Goal: Transaction & Acquisition: Purchase product/service

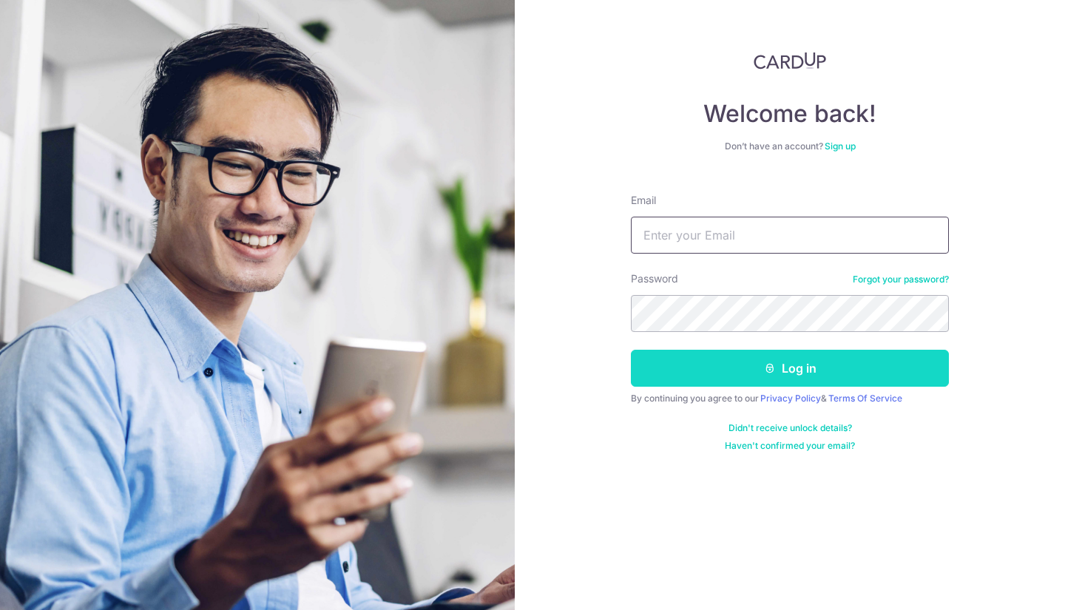
type input "luenfai87@yahoo.com"
click at [740, 366] on button "Log in" at bounding box center [790, 368] width 318 height 37
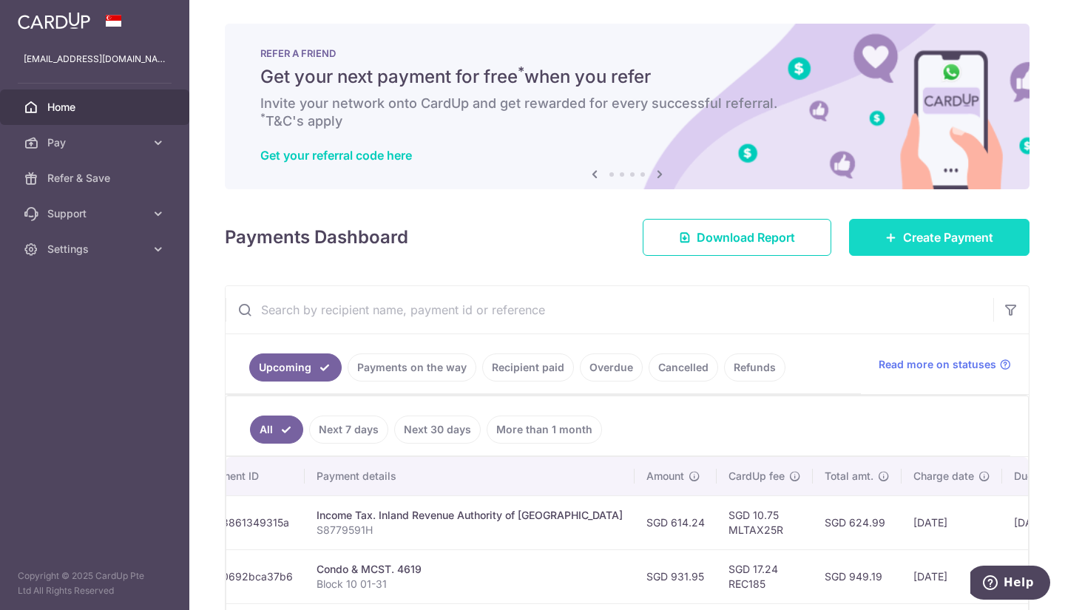
click at [885, 243] on link "Create Payment" at bounding box center [939, 237] width 181 height 37
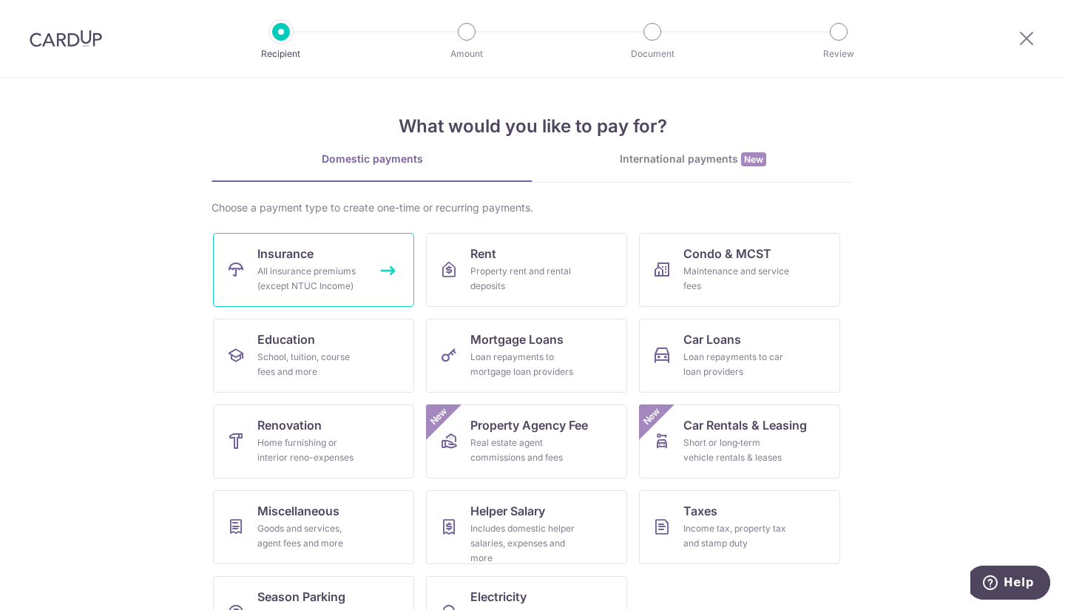
click at [291, 249] on span "Insurance" at bounding box center [285, 254] width 56 height 18
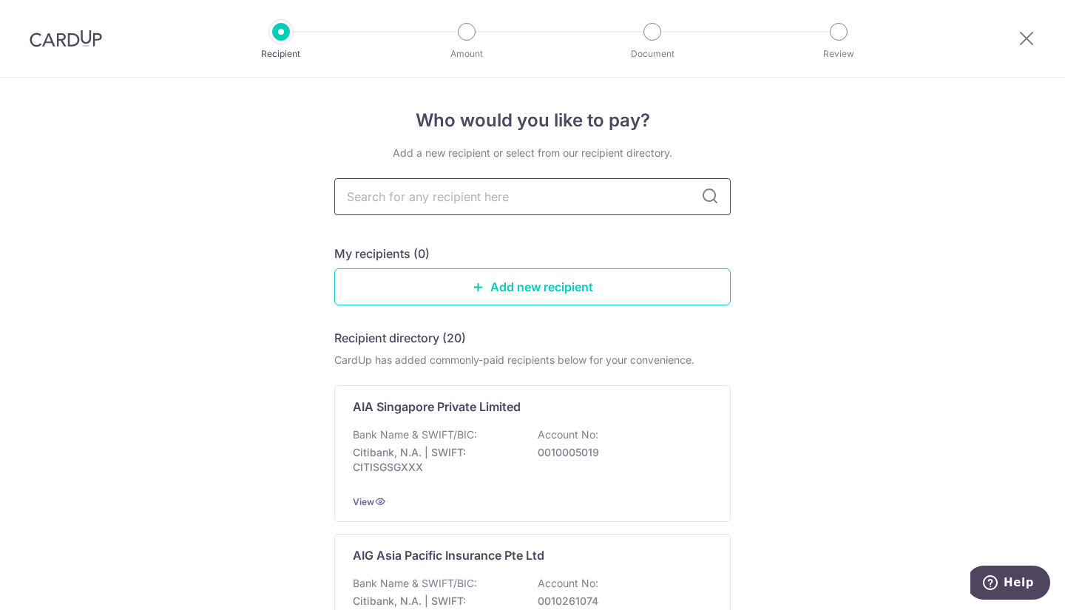
click at [408, 209] on input "text" at bounding box center [532, 196] width 397 height 37
type input "great"
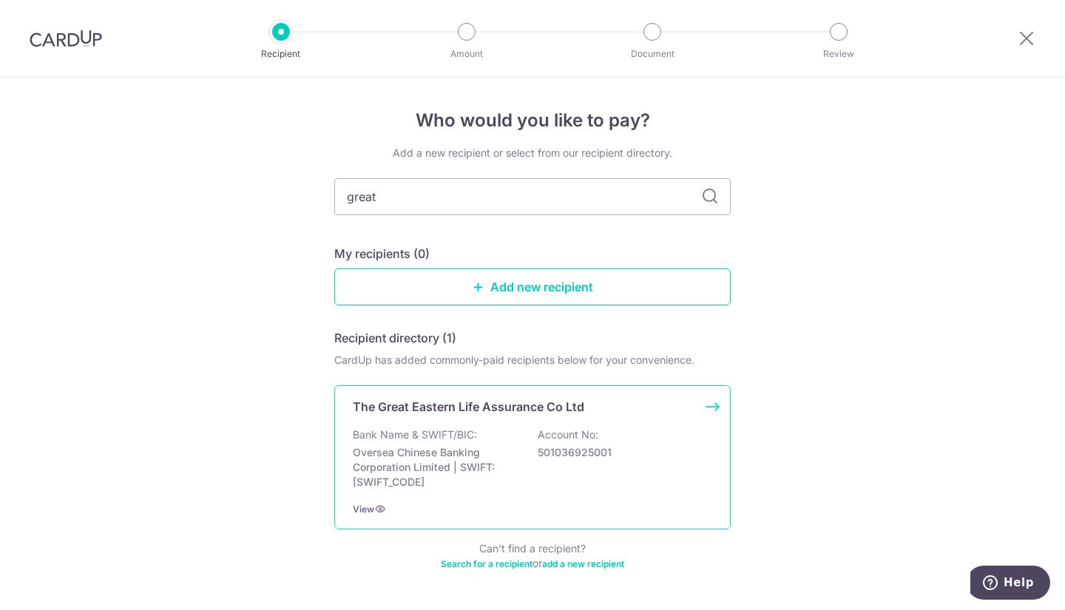
click at [434, 462] on p "Oversea Chinese Banking Corporation Limited | SWIFT: OCBCSGSGXXX" at bounding box center [436, 467] width 166 height 44
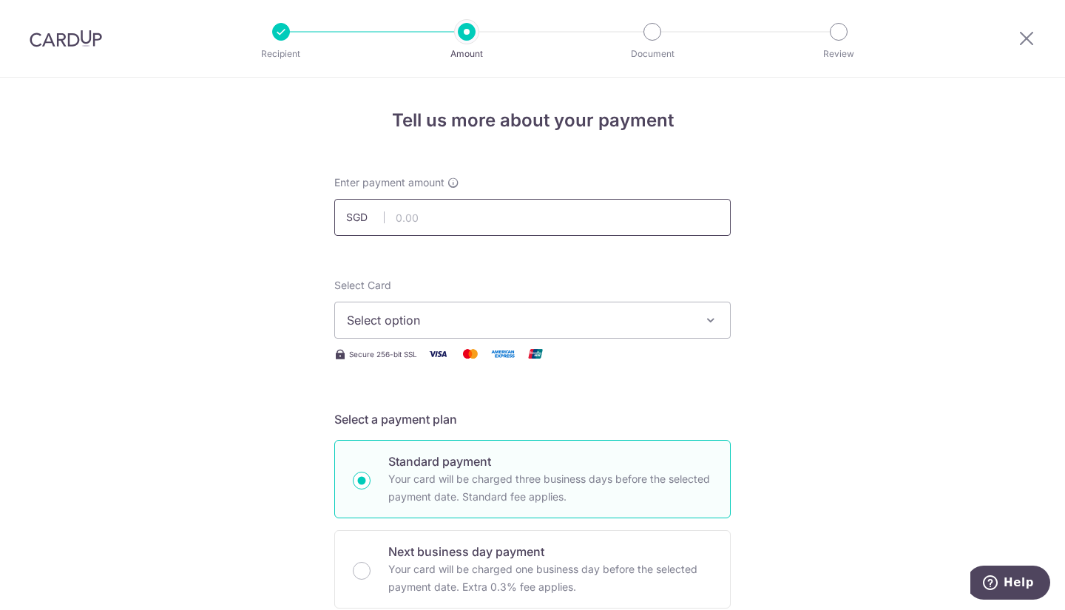
click at [427, 220] on input "text" at bounding box center [532, 217] width 397 height 37
type input "1,000.00"
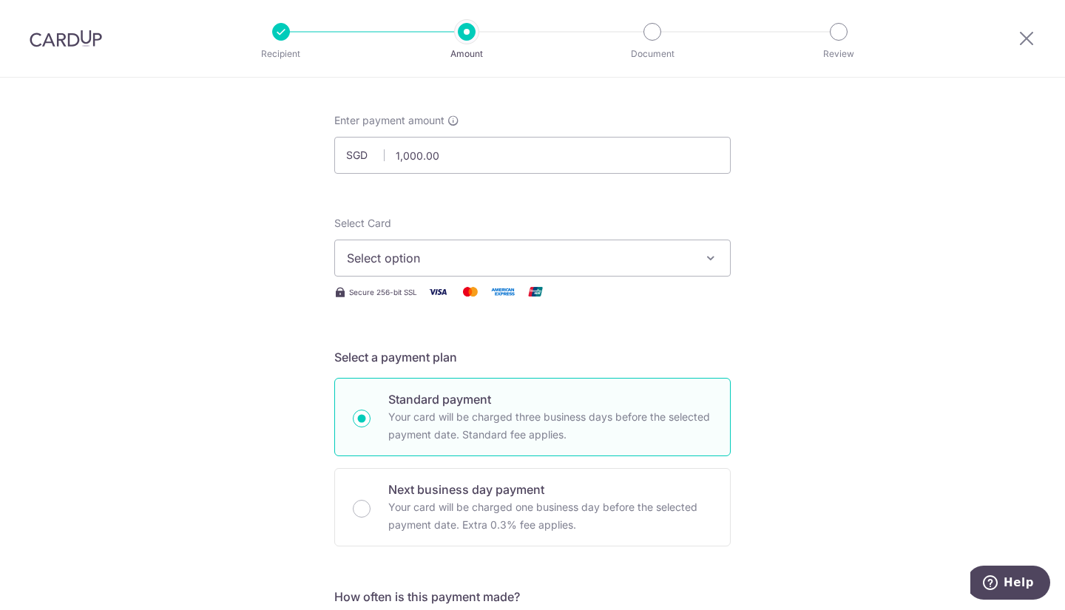
click at [712, 252] on icon "button" at bounding box center [711, 258] width 15 height 15
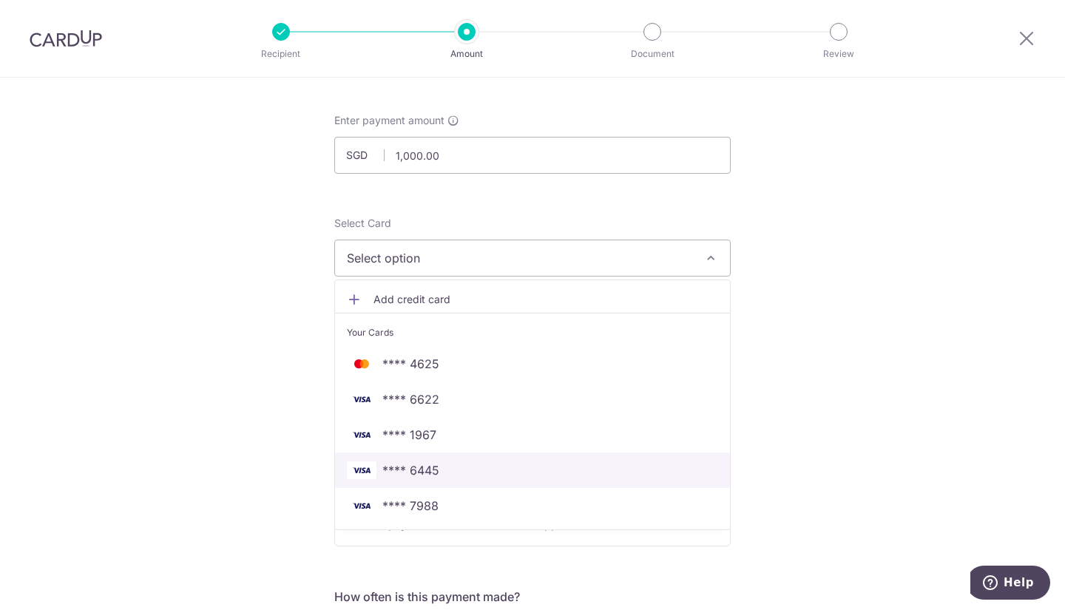
click at [440, 461] on link "**** 6445" at bounding box center [532, 471] width 395 height 36
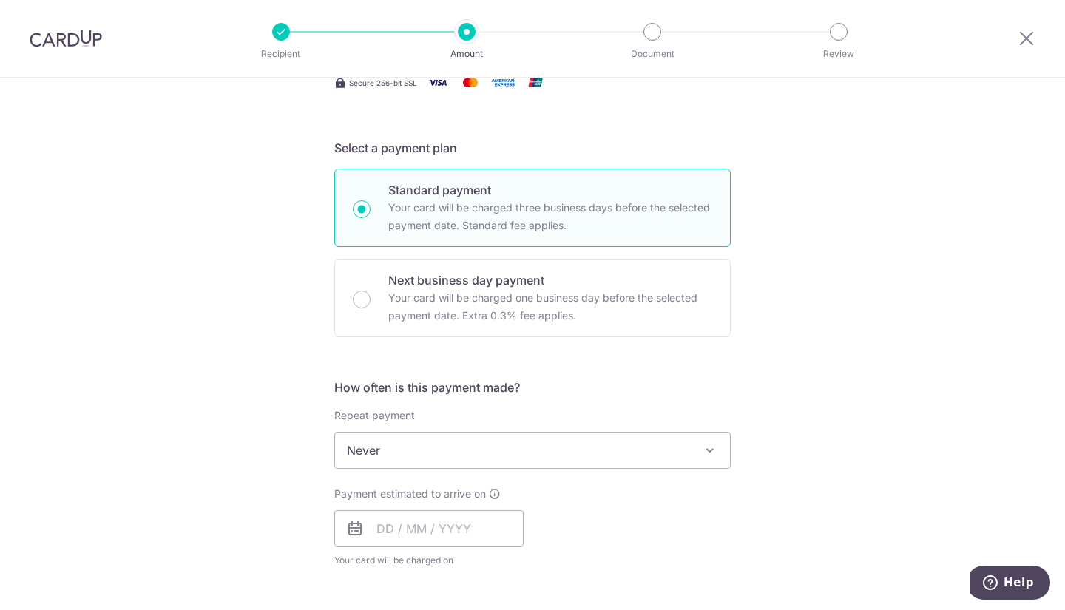
scroll to position [285, 0]
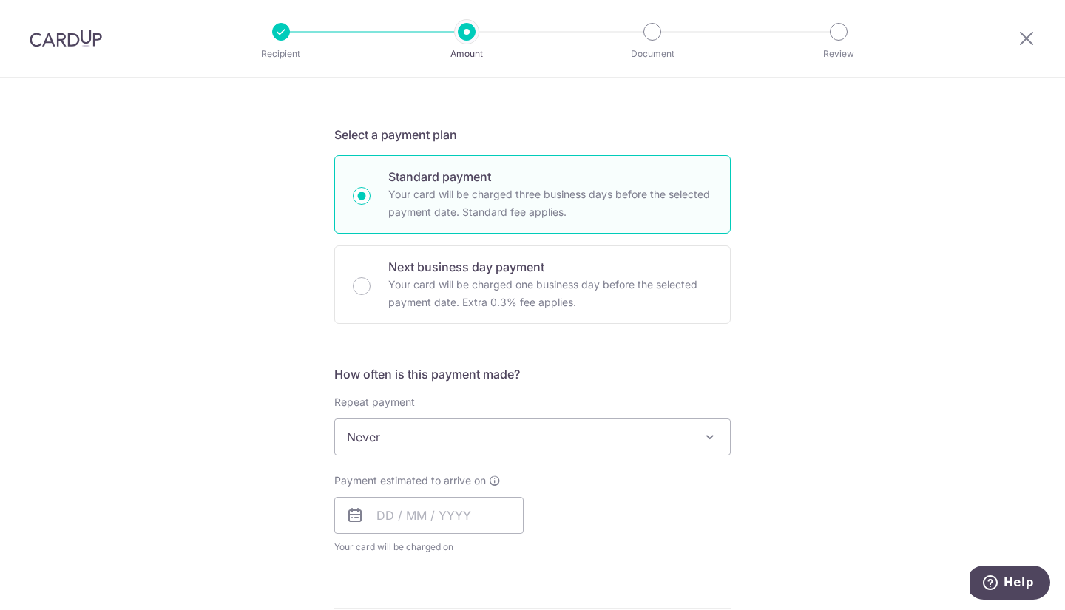
click at [416, 439] on span "Never" at bounding box center [532, 437] width 395 height 36
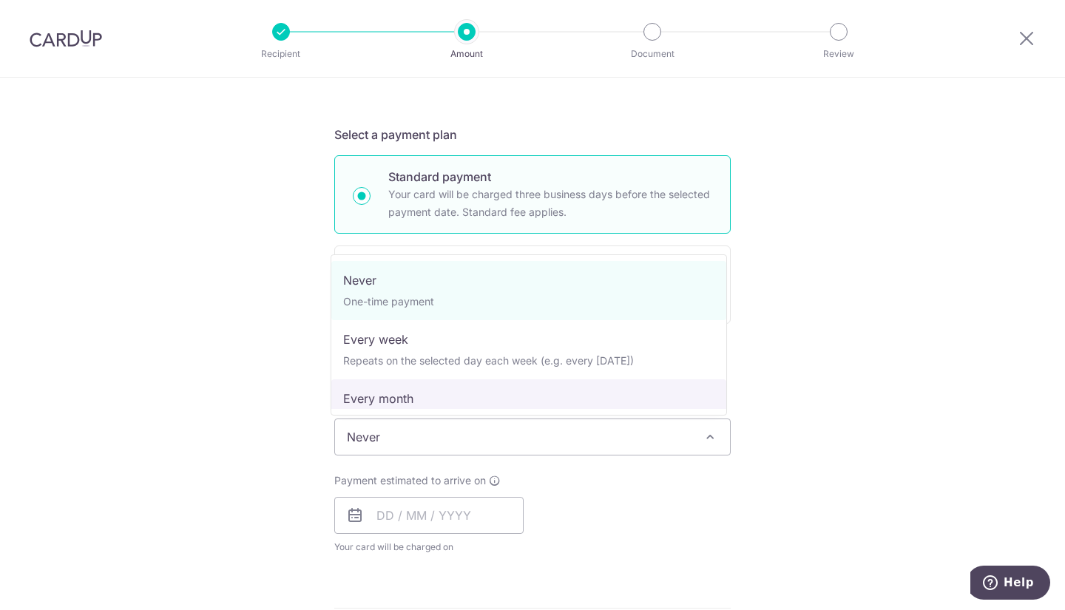
select select "3"
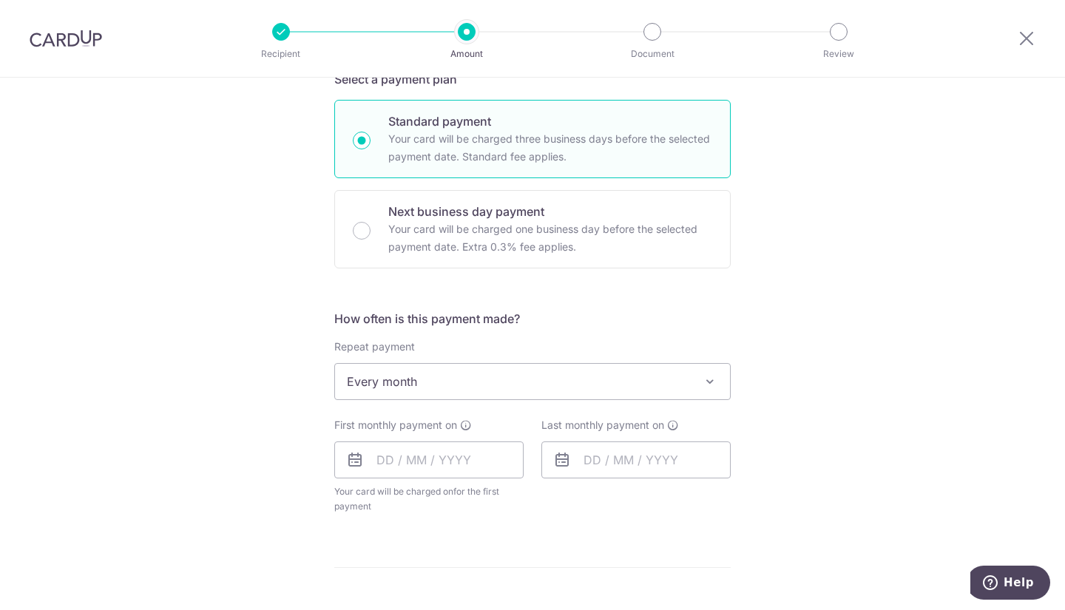
scroll to position [372, 0]
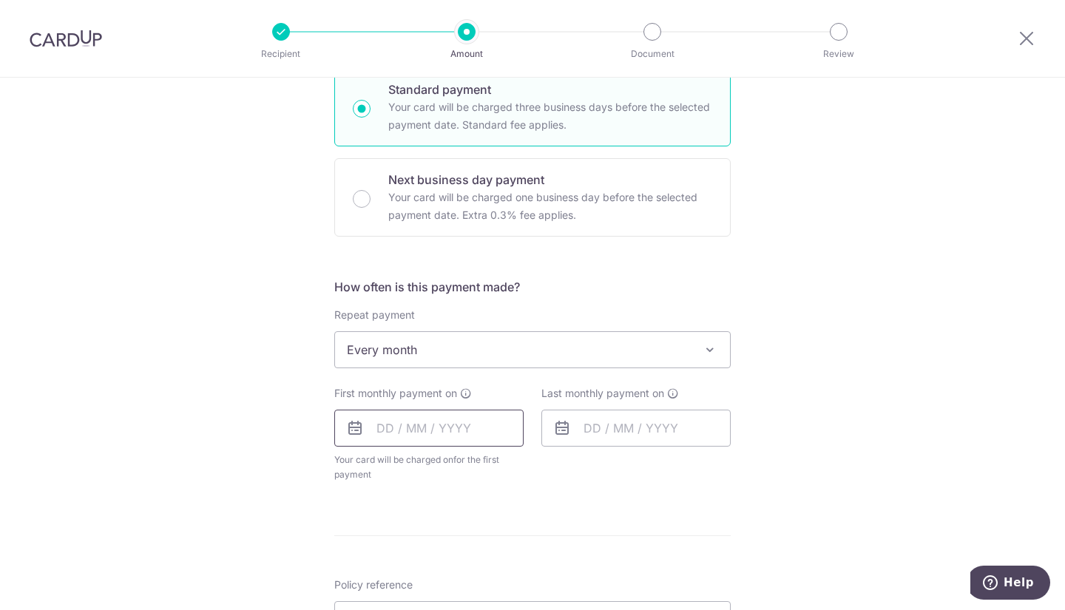
click at [423, 426] on input "text" at bounding box center [428, 428] width 189 height 37
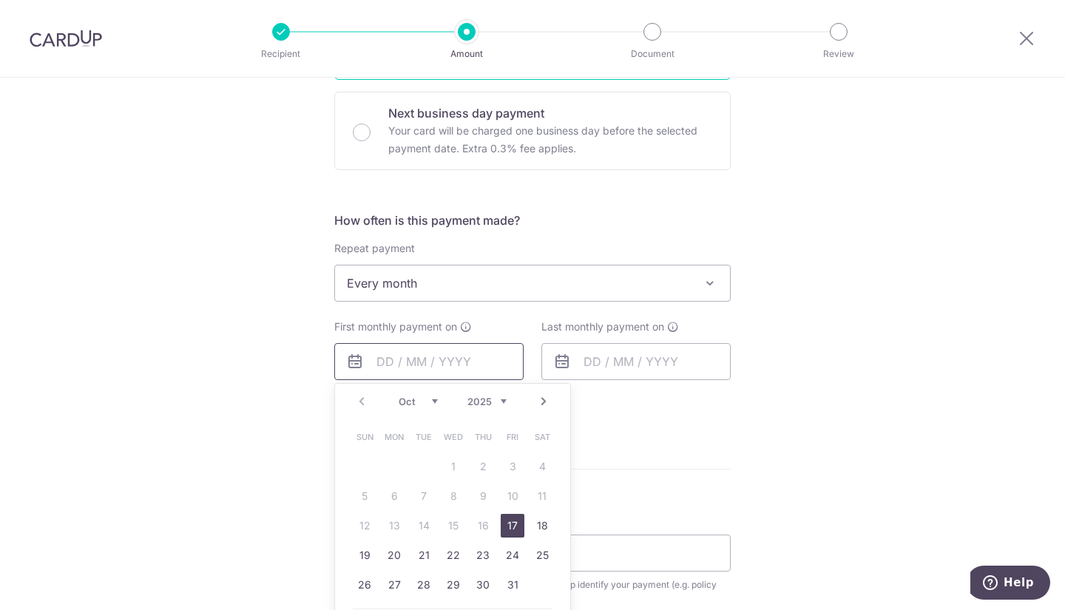
scroll to position [441, 0]
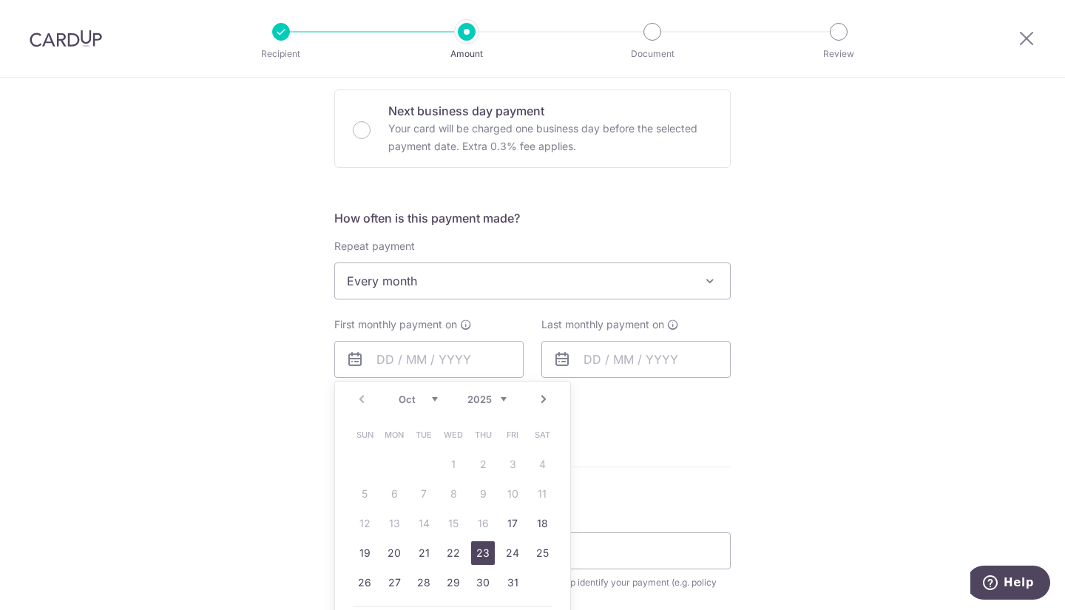
click at [475, 552] on link "23" at bounding box center [483, 554] width 24 height 24
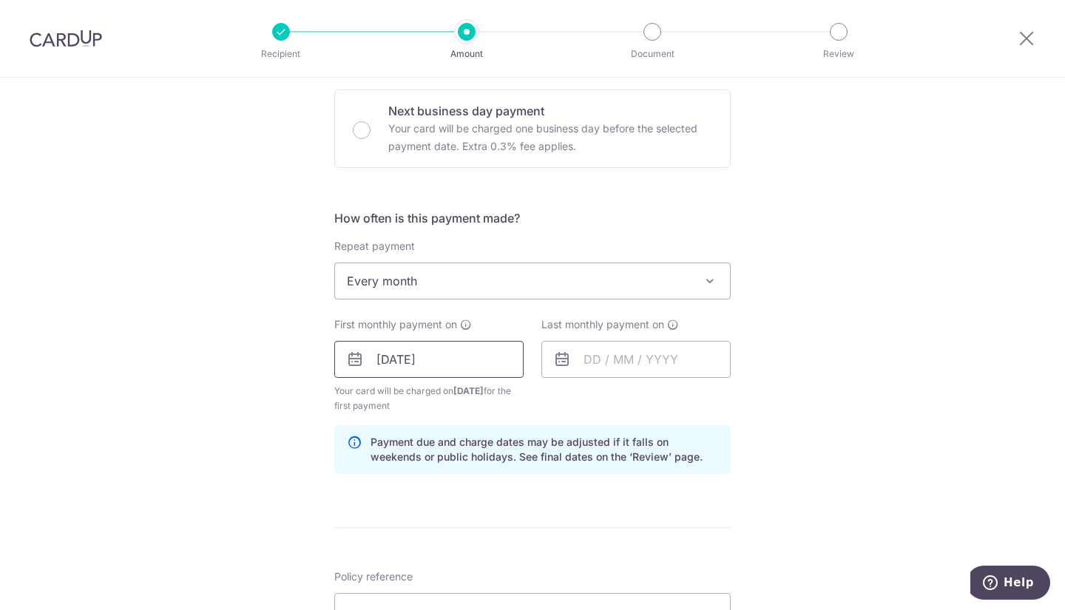
click at [425, 362] on input "23/10/2025" at bounding box center [428, 359] width 189 height 37
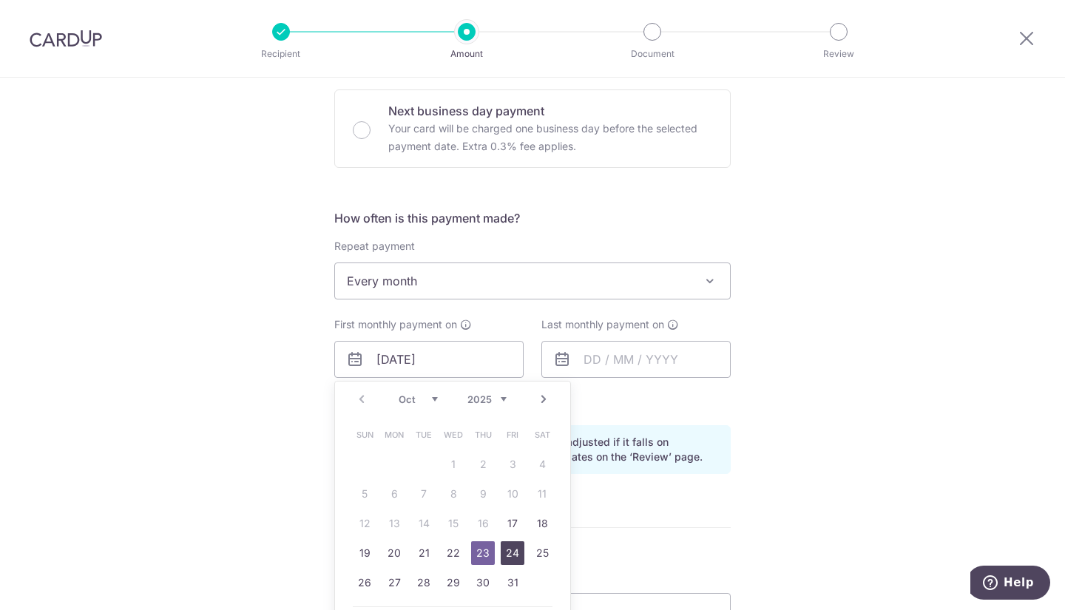
click at [505, 547] on link "24" at bounding box center [513, 554] width 24 height 24
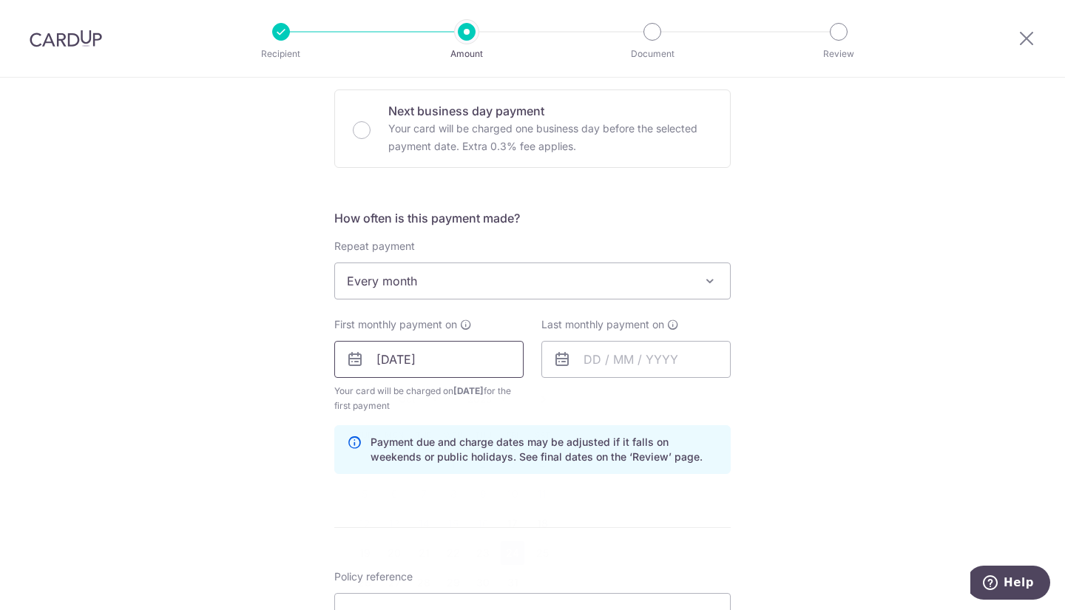
click at [440, 369] on input "24/10/2025" at bounding box center [428, 359] width 189 height 37
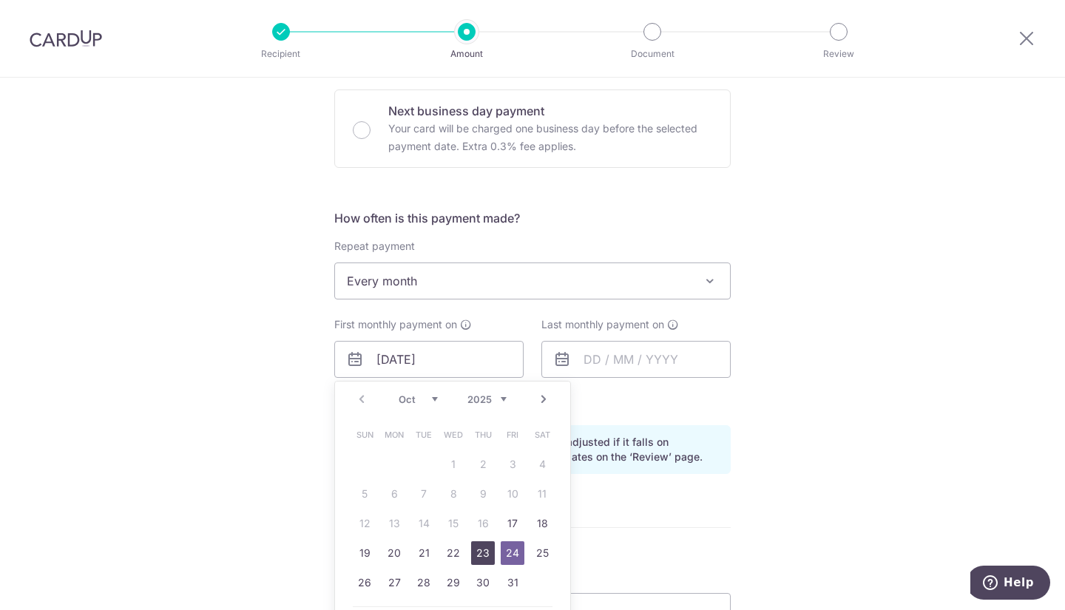
click at [481, 545] on link "23" at bounding box center [483, 554] width 24 height 24
type input "23/10/2025"
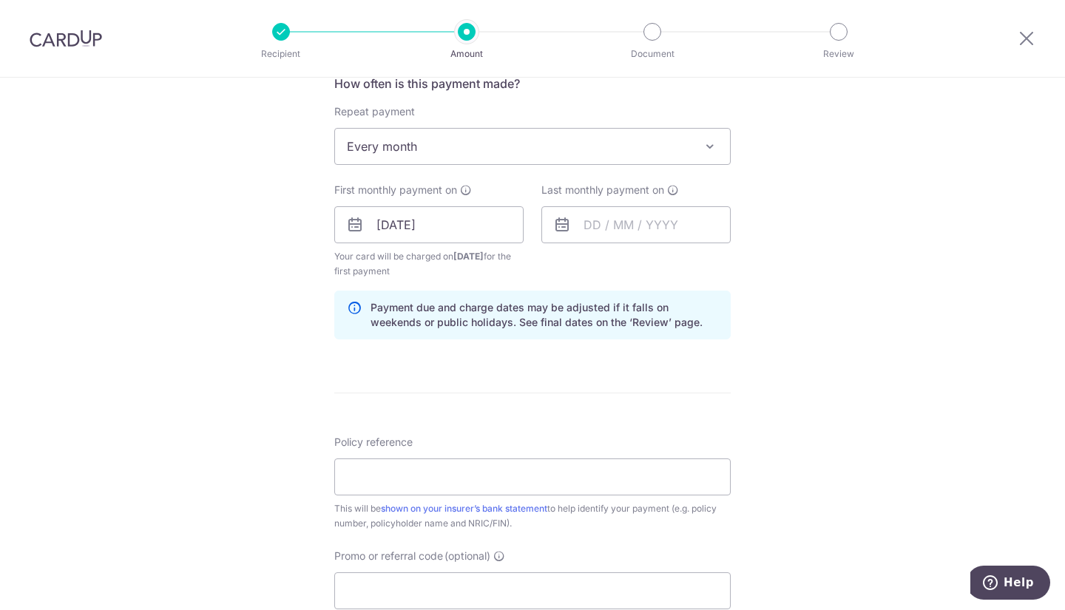
scroll to position [578, 0]
click at [459, 476] on input "Policy reference" at bounding box center [532, 474] width 397 height 37
paste input "0240982985"
drag, startPoint x: 372, startPoint y: 473, endPoint x: 229, endPoint y: 475, distance: 142.8
click at [229, 478] on div "Tell us more about your payment Enter payment amount SGD 1,000.00 1000.00 Selec…" at bounding box center [532, 207] width 1065 height 1414
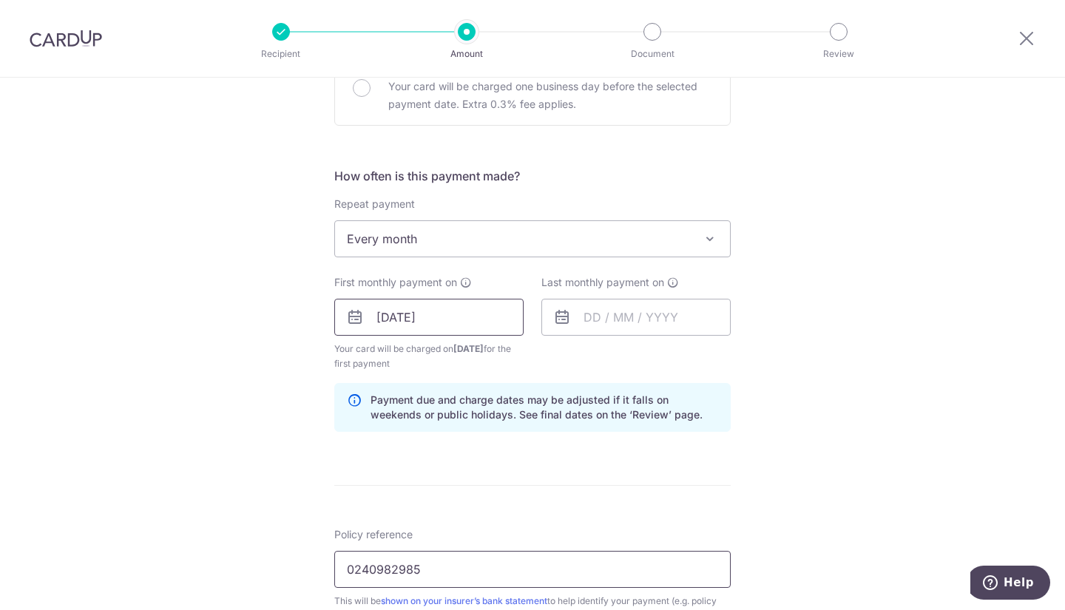
scroll to position [479, 0]
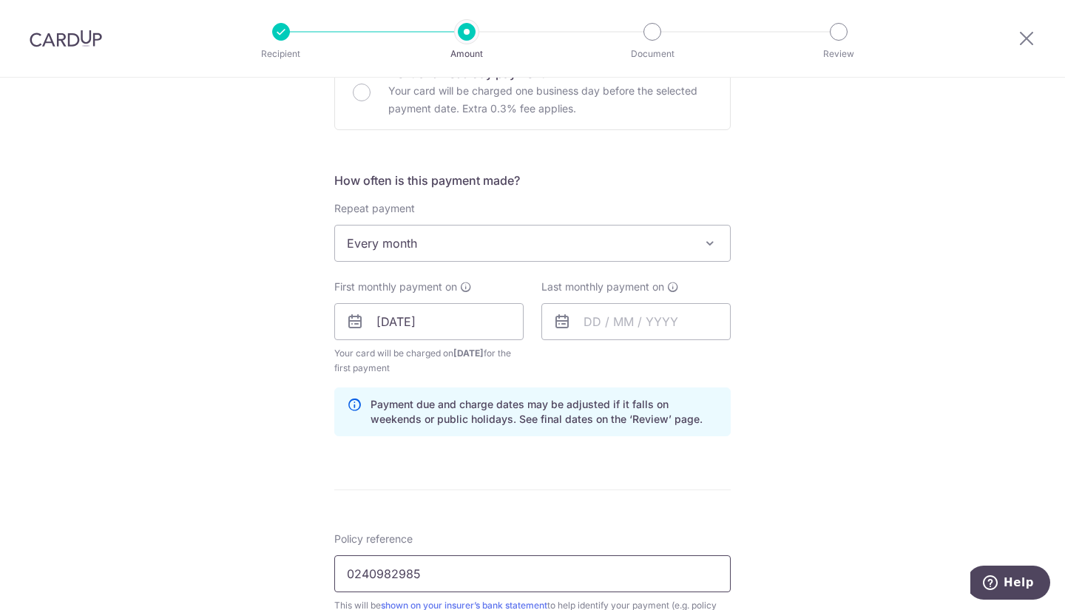
type input "0240982985"
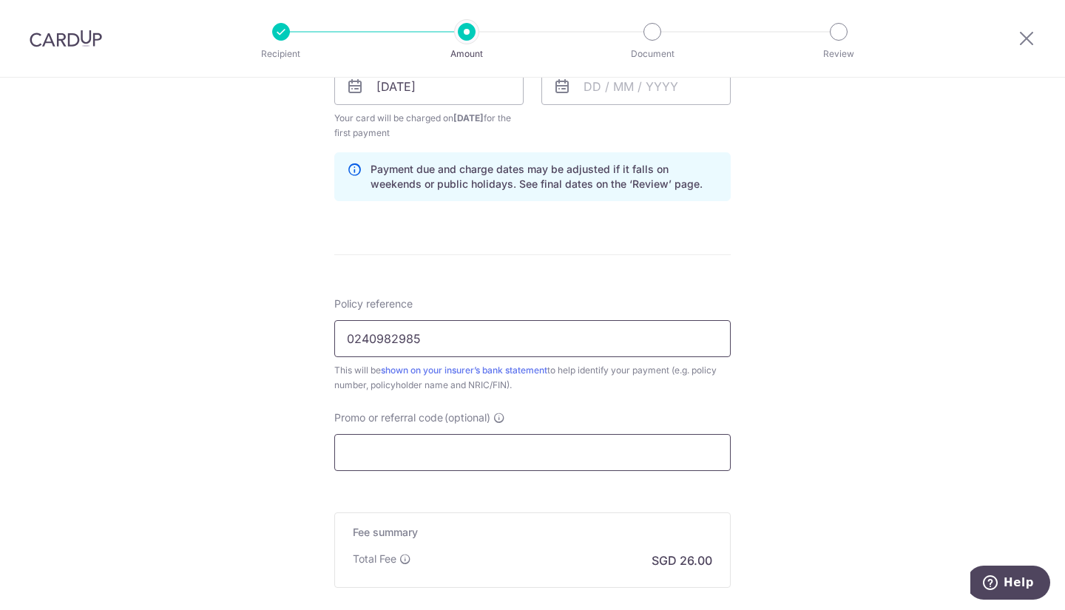
scroll to position [715, 0]
click at [391, 442] on input "Promo or referral code (optional)" at bounding box center [532, 452] width 397 height 37
paste input "REC185"
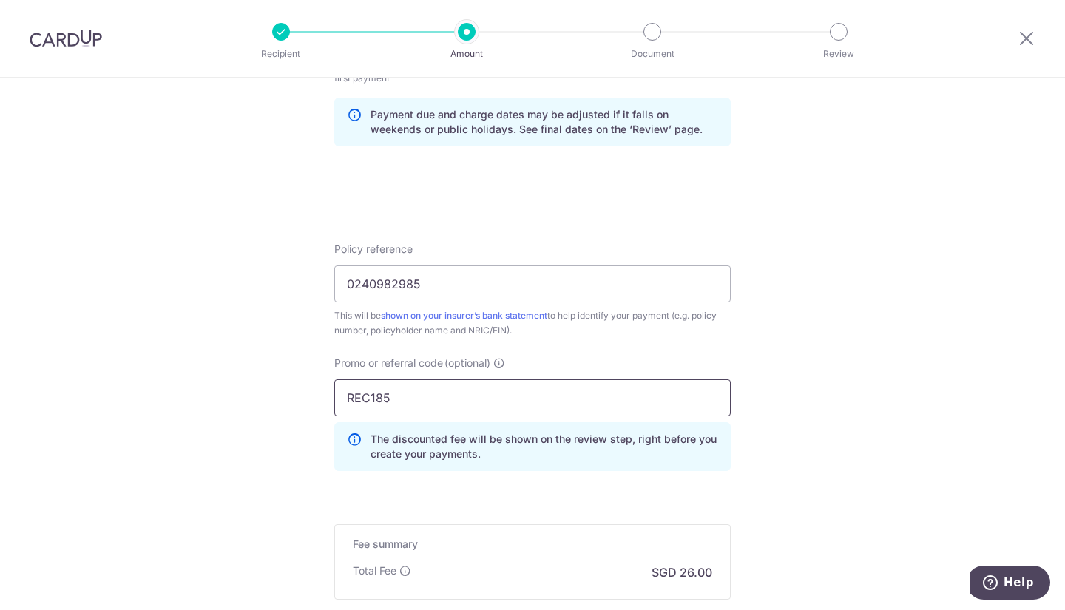
scroll to position [948, 0]
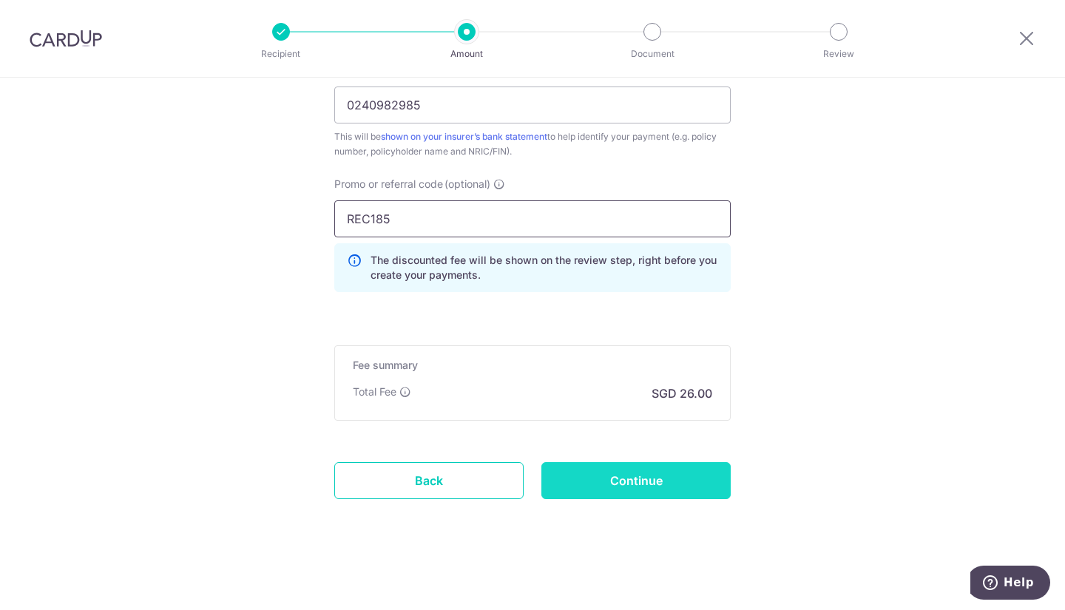
type input "REC185"
click at [638, 475] on input "Continue" at bounding box center [636, 480] width 189 height 37
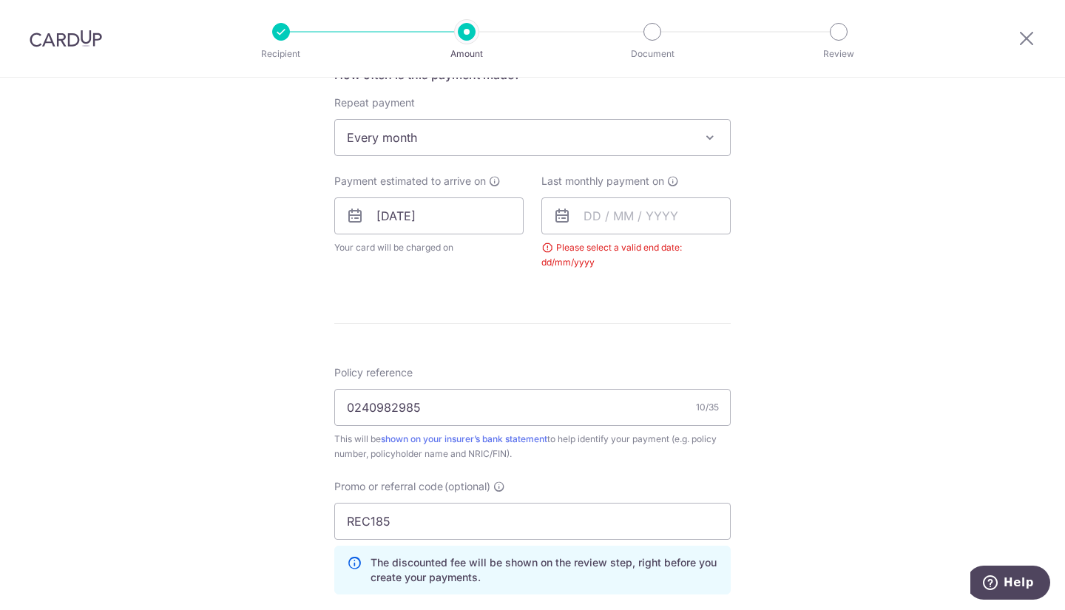
scroll to position [583, 0]
click at [650, 210] on input "text" at bounding box center [636, 217] width 189 height 37
click at [678, 258] on select "2025 2026 2027 2028 2029 2030 2031 2032 2033 2034 2035" at bounding box center [694, 258] width 39 height 12
click at [632, 256] on select "Jan Feb Mar Apr May Jun Jul Aug Sep Oct Nov Dec" at bounding box center [625, 258] width 39 height 12
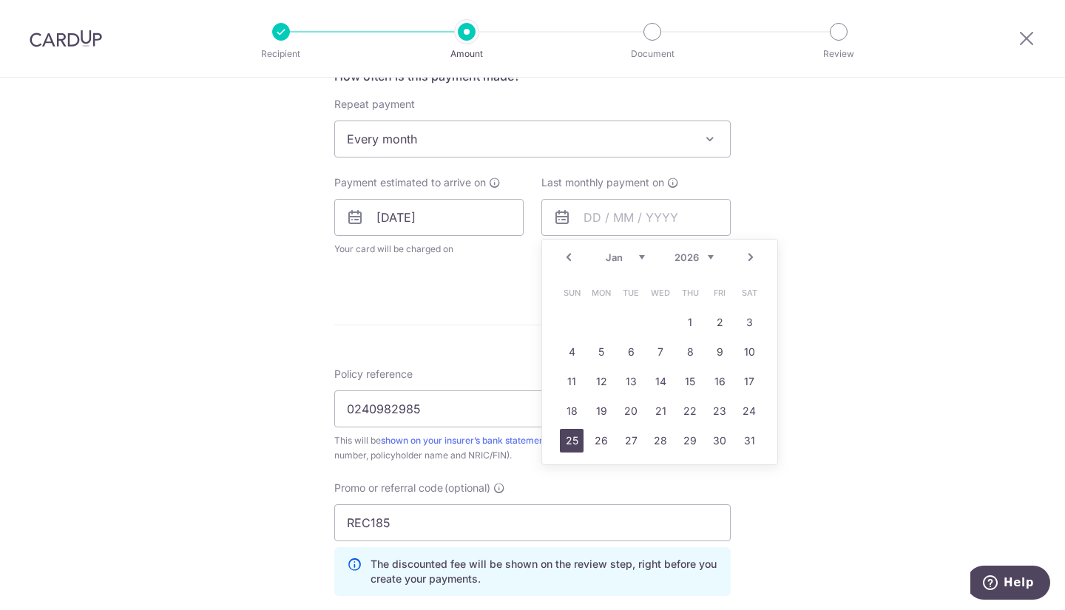
click at [573, 446] on link "25" at bounding box center [572, 441] width 24 height 24
type input "25/01/2026"
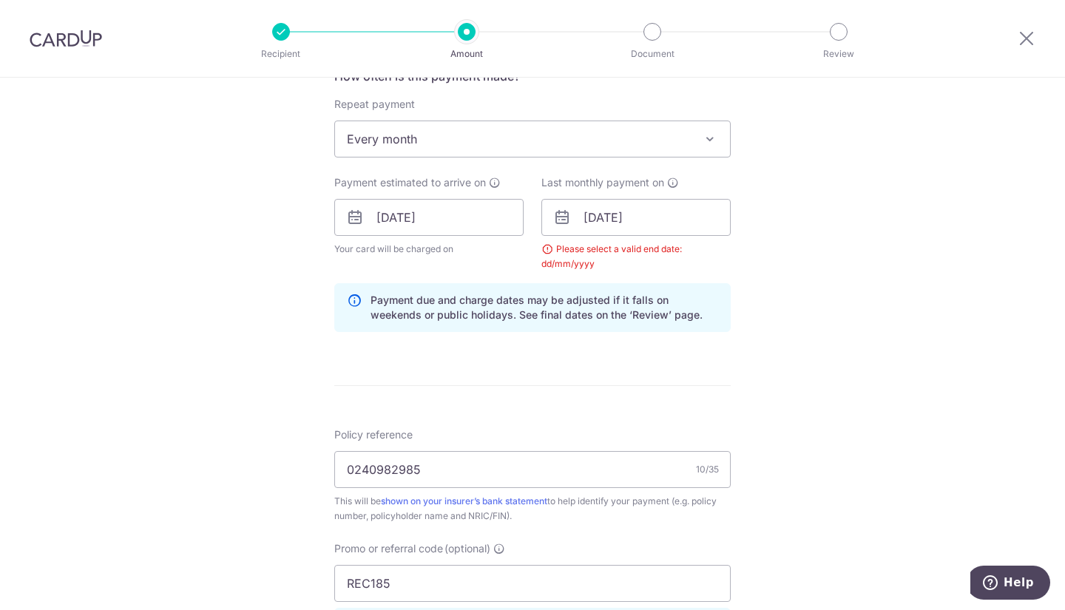
click at [803, 352] on div "Tell us more about your payment Enter payment amount SGD 1,000.00 1000.00 Selec…" at bounding box center [532, 235] width 1065 height 1480
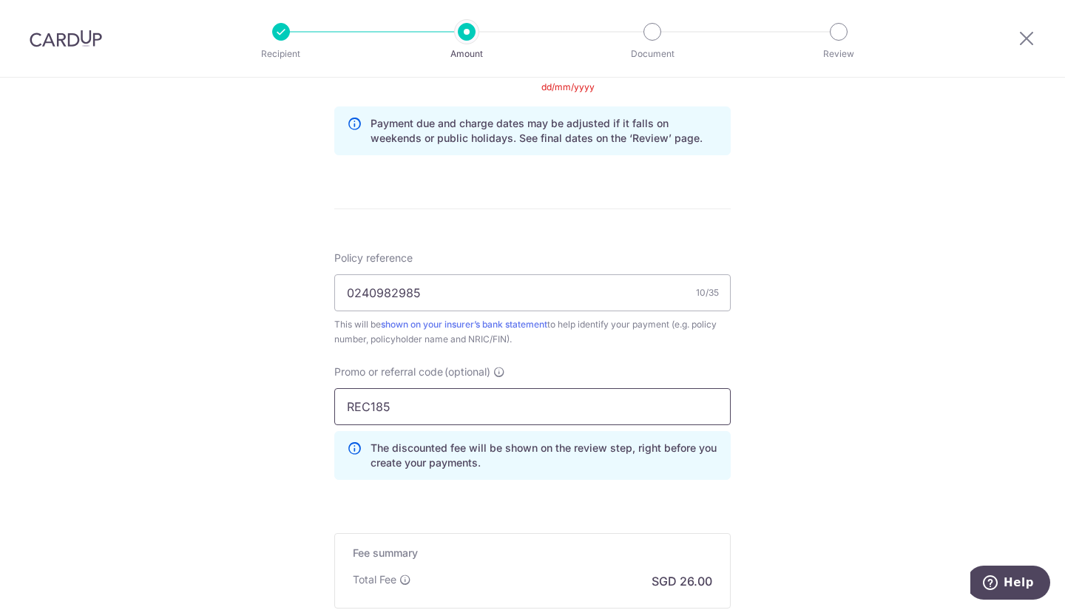
scroll to position [948, 0]
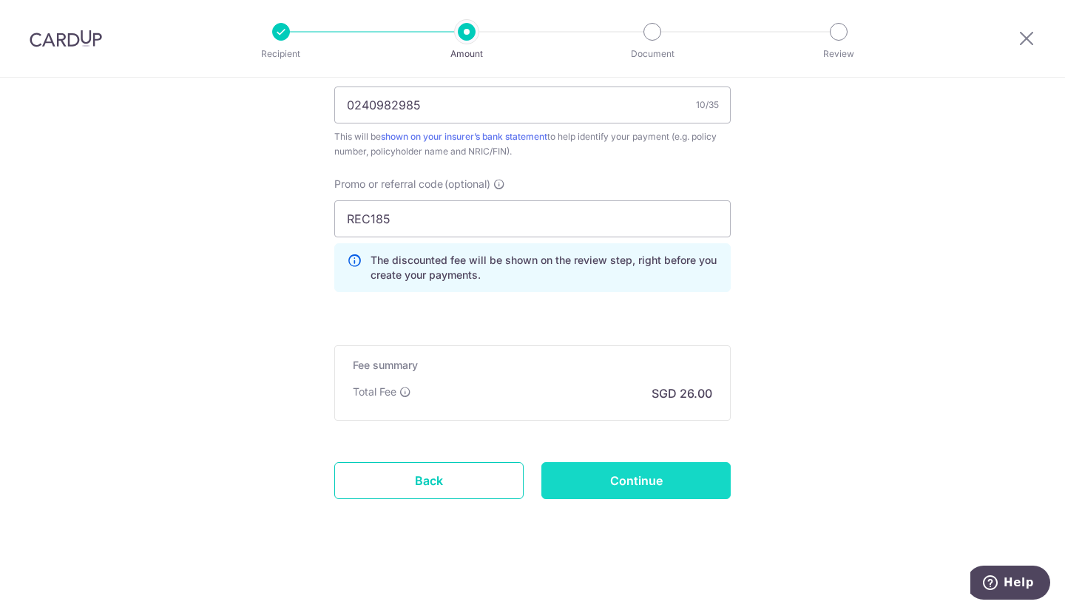
click at [648, 481] on input "Continue" at bounding box center [636, 480] width 189 height 37
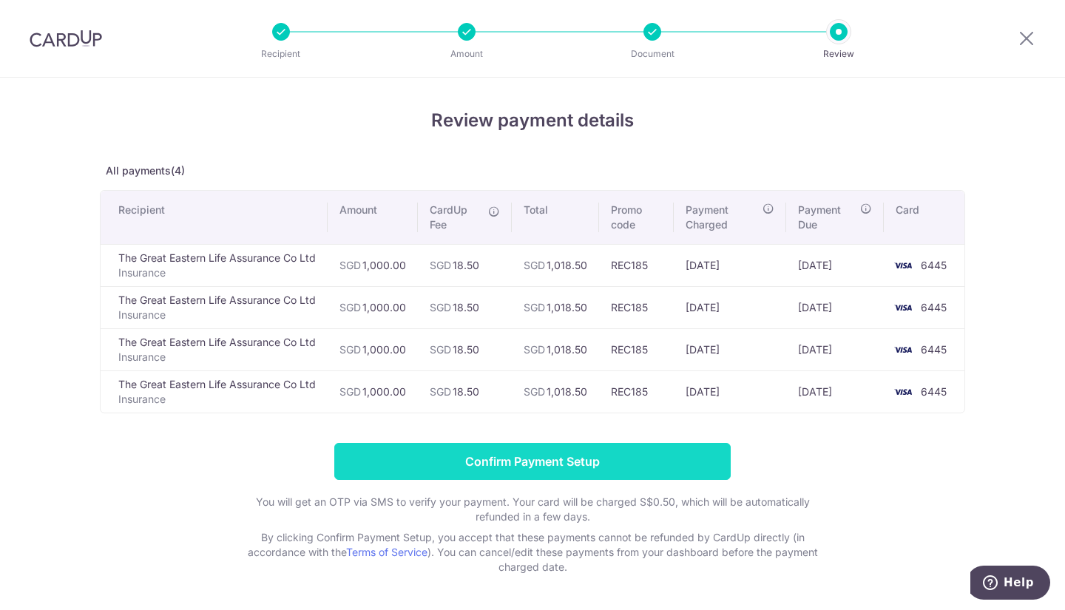
click at [574, 467] on input "Confirm Payment Setup" at bounding box center [532, 461] width 397 height 37
